Goal: Task Accomplishment & Management: Manage account settings

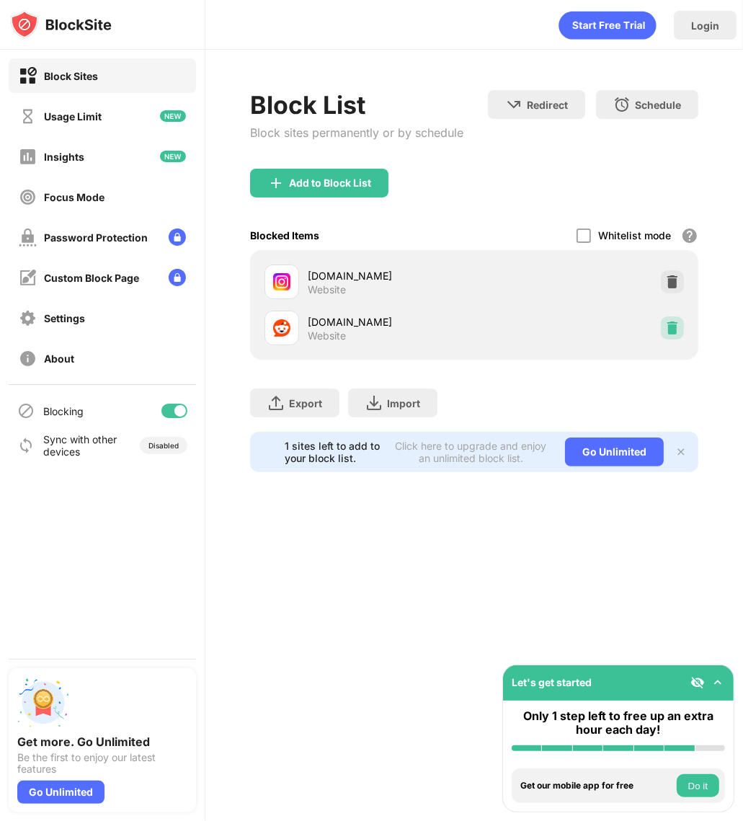
click at [667, 335] on div at bounding box center [672, 328] width 23 height 23
